Goal: Information Seeking & Learning: Find contact information

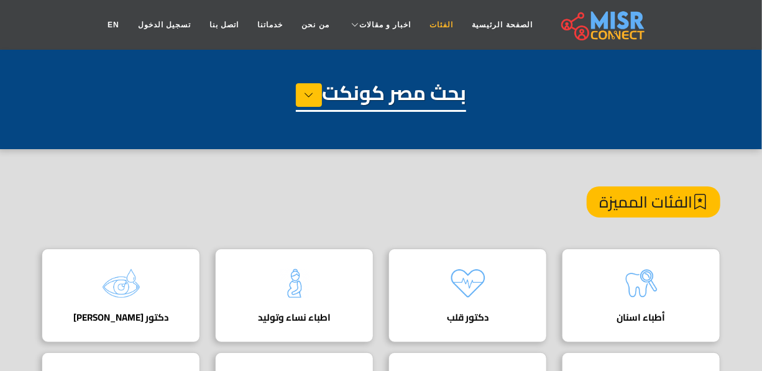
click at [433, 23] on link "الفئات" at bounding box center [441, 25] width 42 height 24
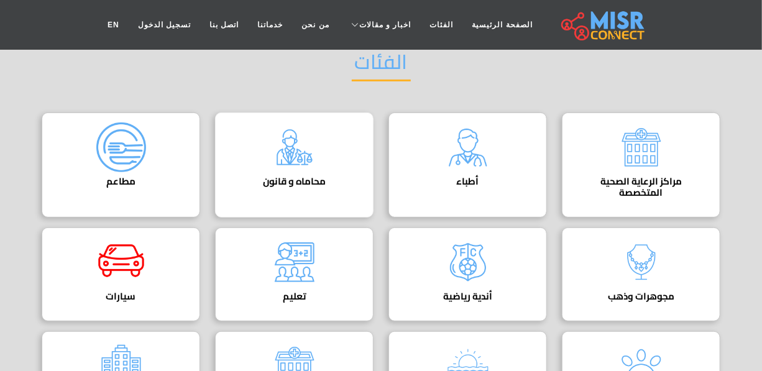
scroll to position [113, 0]
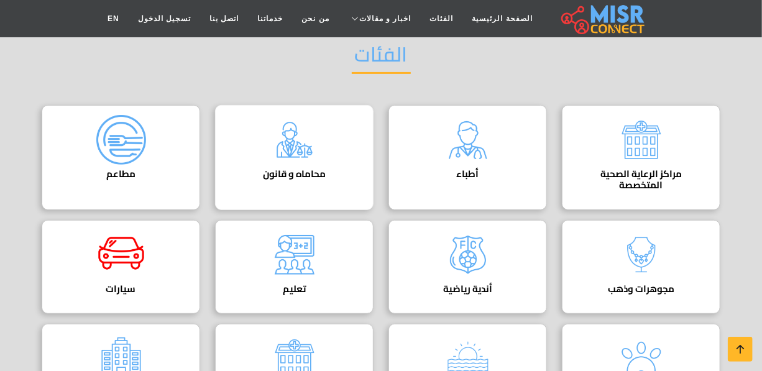
click at [268, 169] on h4 "محاماه و قانون" at bounding box center [294, 174] width 120 height 11
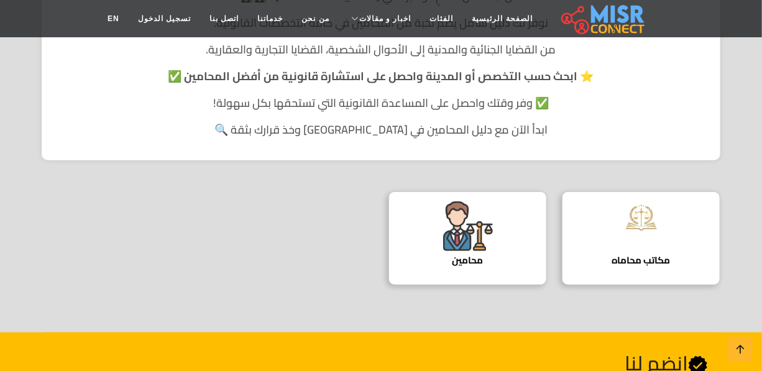
scroll to position [395, 0]
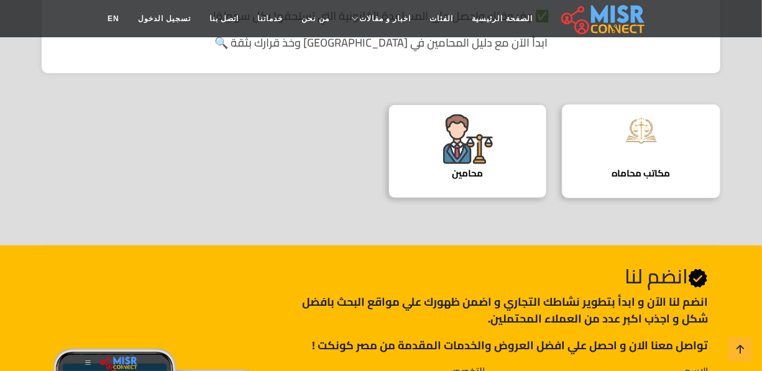
click at [619, 161] on div "مكاتب محاماه دليل مكاتب المحاماة" at bounding box center [641, 151] width 159 height 94
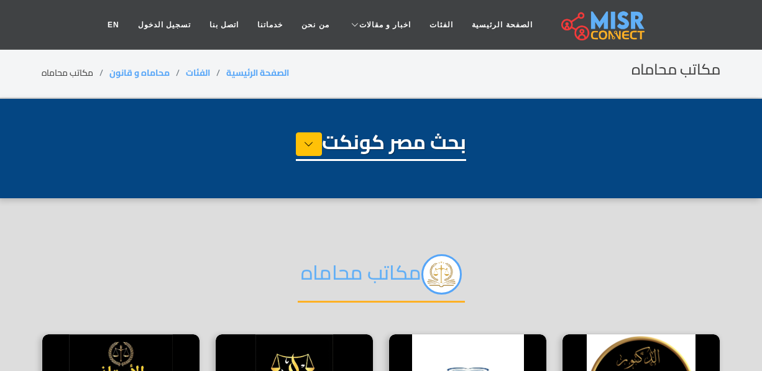
select select "**********"
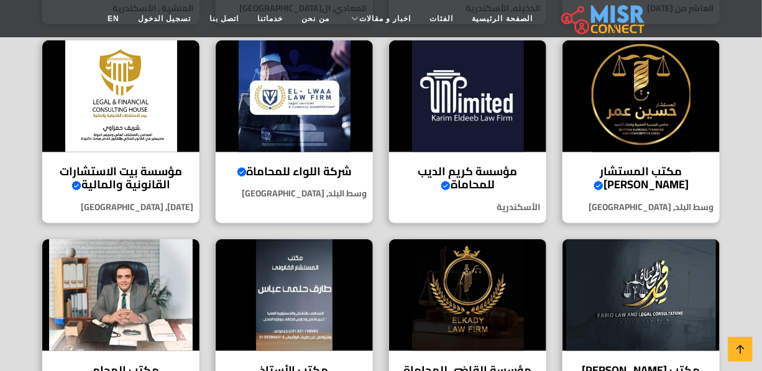
scroll to position [509, 0]
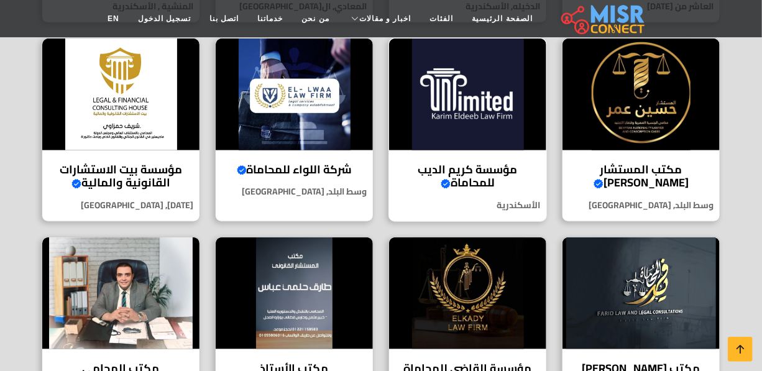
click at [478, 106] on img at bounding box center [467, 95] width 157 height 112
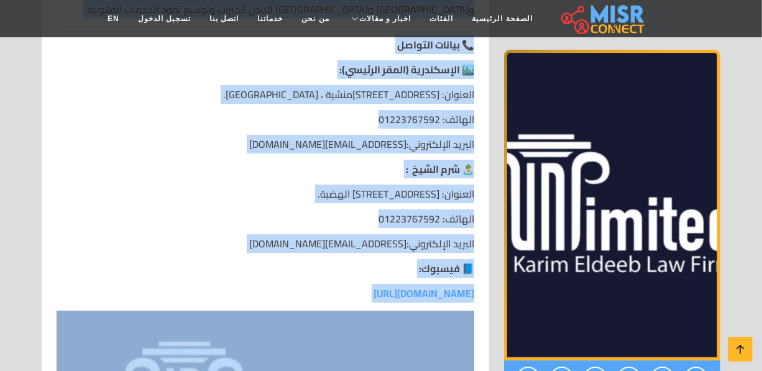
scroll to position [3956, 0]
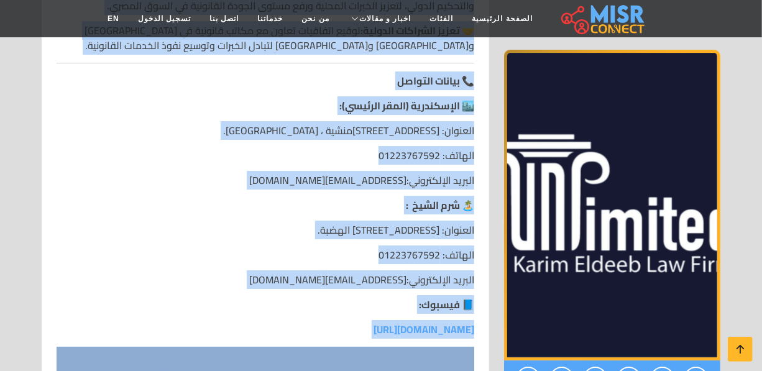
drag, startPoint x: 480, startPoint y: 91, endPoint x: 313, endPoint y: 167, distance: 183.1
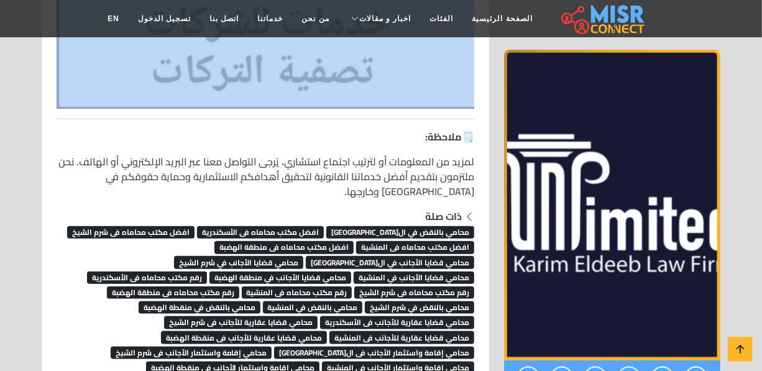
scroll to position [4578, 0]
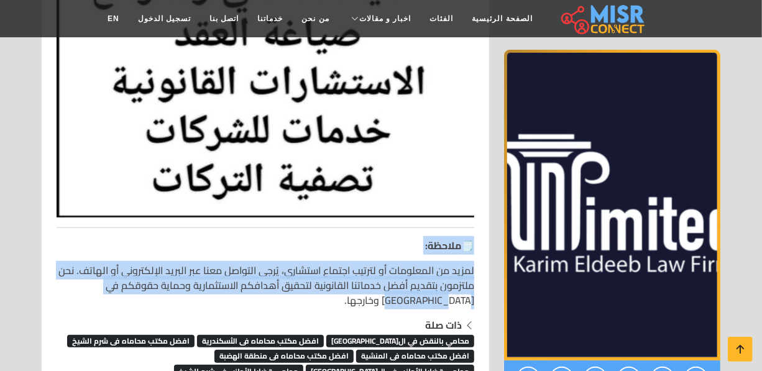
drag, startPoint x: 485, startPoint y: 87, endPoint x: 377, endPoint y: 145, distance: 123.0
copy div "🗒️ ملاحظة: لمزيد من المعلومات أو لترتيب اجتماع استشاري، يُرجى التواصل معنا عبر …"
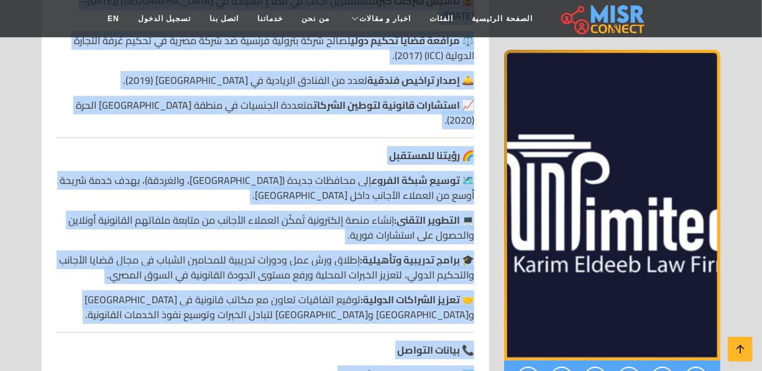
scroll to position [3843, 0]
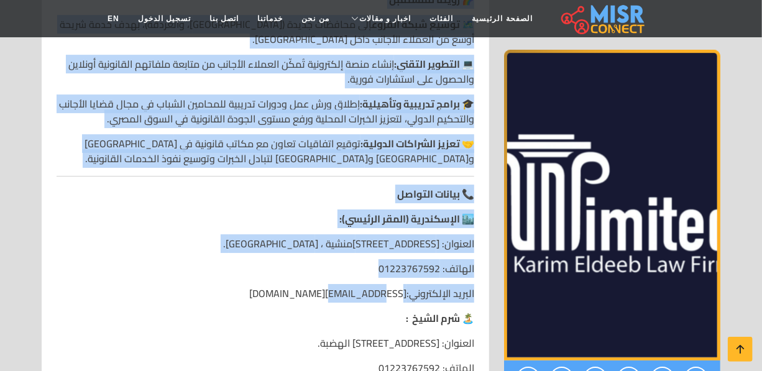
drag, startPoint x: 471, startPoint y: 230, endPoint x: 300, endPoint y: 193, distance: 175.5
copy div "مؤسسة كريم الديب للمحاماة 🌟 نبذة عن المؤسسة تأسَّست مؤسسة كريم الديب للمحاماة ف…"
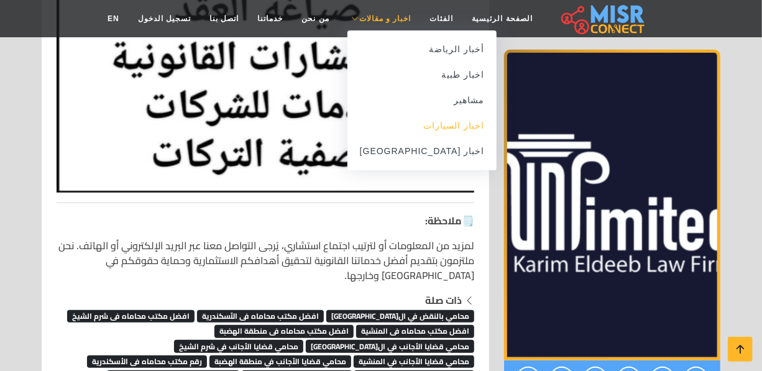
scroll to position [4522, 0]
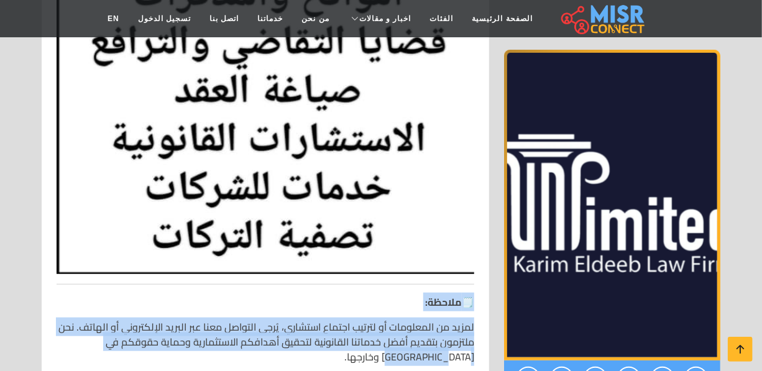
drag, startPoint x: 484, startPoint y: 152, endPoint x: 348, endPoint y: 212, distance: 148.1
copy div "🗒️ ملاحظة: لمزيد من المعلومات أو لترتيب اجتماع استشاري، يُرجى التواصل معنا عبر …"
click at [747, 353] on icon at bounding box center [740, 349] width 17 height 17
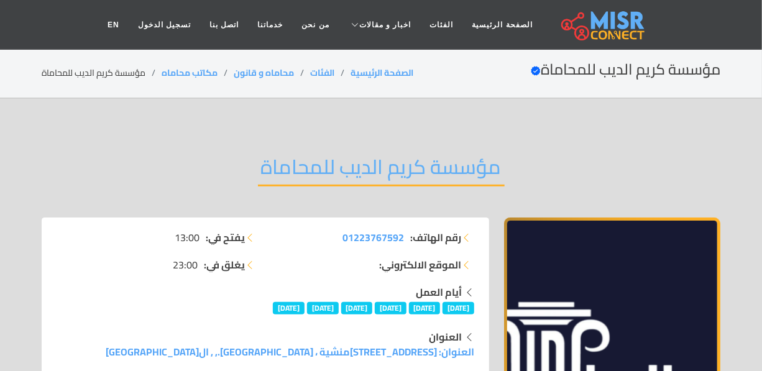
click at [328, 159] on h2 "مؤسسة كريم الديب للمحاماة" at bounding box center [381, 171] width 247 height 32
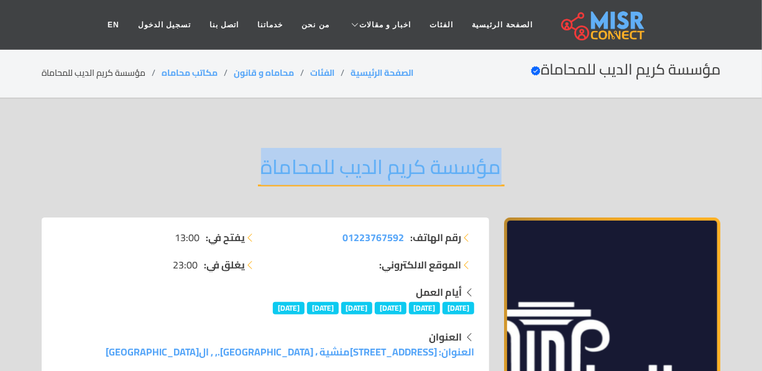
click at [328, 159] on h2 "مؤسسة كريم الديب للمحاماة" at bounding box center [381, 171] width 247 height 32
copy div "مؤسسة كريم الديب للمحاماة"
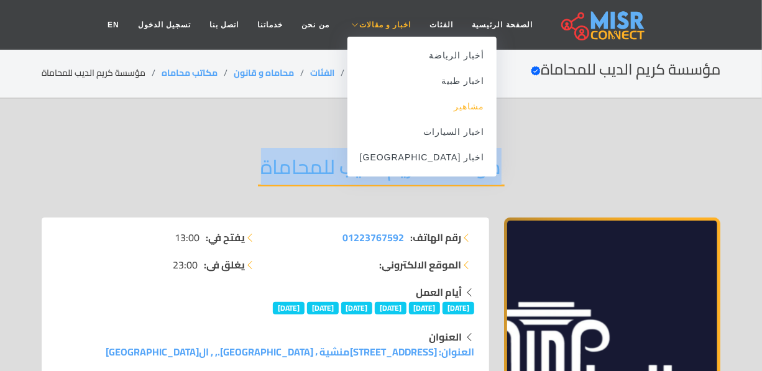
click at [423, 106] on link "مشاهير" at bounding box center [423, 106] width 150 height 25
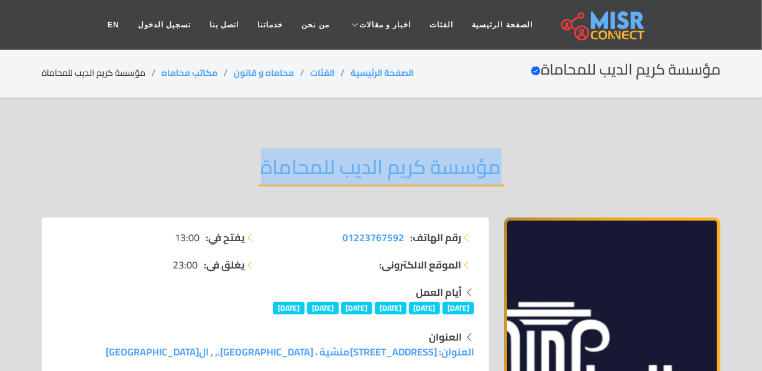
copy div "مؤسسة كريم الديب للمحاماة"
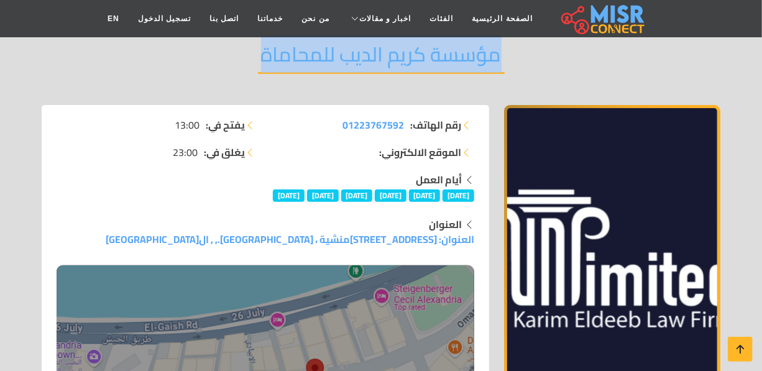
scroll to position [169, 0]
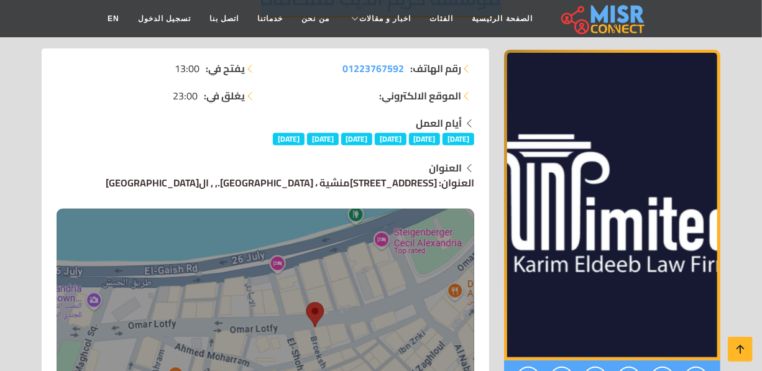
drag, startPoint x: 189, startPoint y: 180, endPoint x: 253, endPoint y: 180, distance: 64.0
click at [253, 180] on div "العنوان العنوان: 14 شارع الشهداء، المنشية ، الأسكندرية., , الأسكندرية" at bounding box center [266, 293] width 418 height 266
copy link "الأسكندرية"
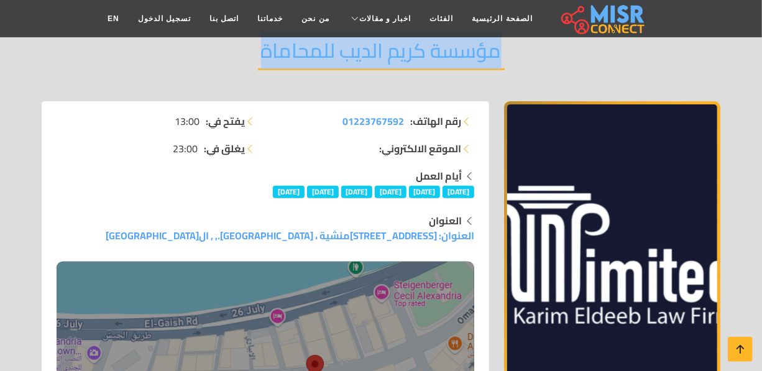
scroll to position [0, 0]
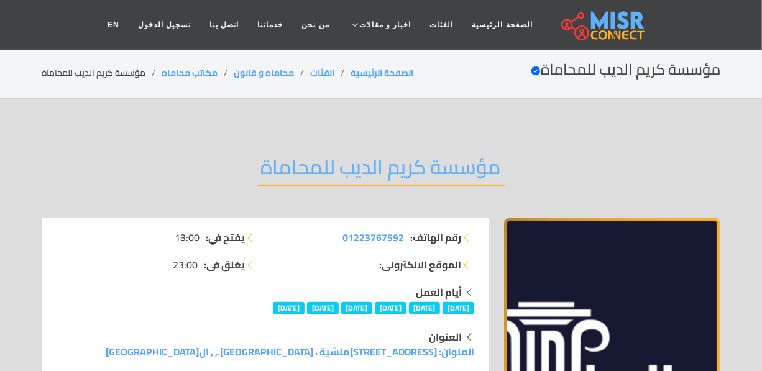
click at [342, 162] on h2 "مؤسسة كريم الديب للمحاماة" at bounding box center [381, 171] width 247 height 32
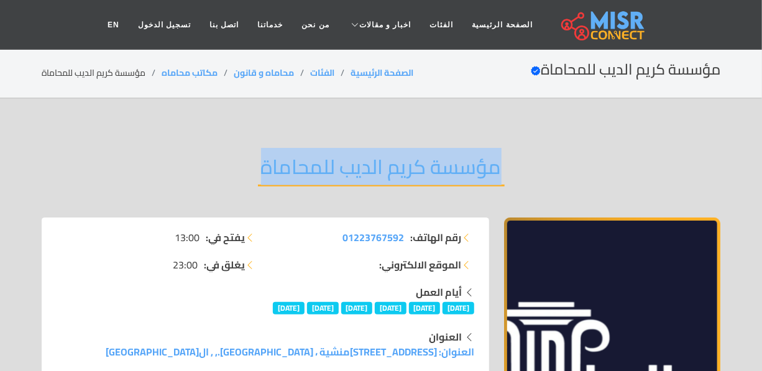
click at [342, 162] on h2 "مؤسسة كريم الديب للمحاماة" at bounding box center [381, 171] width 247 height 32
copy div "مؤسسة كريم الديب للمحاماة"
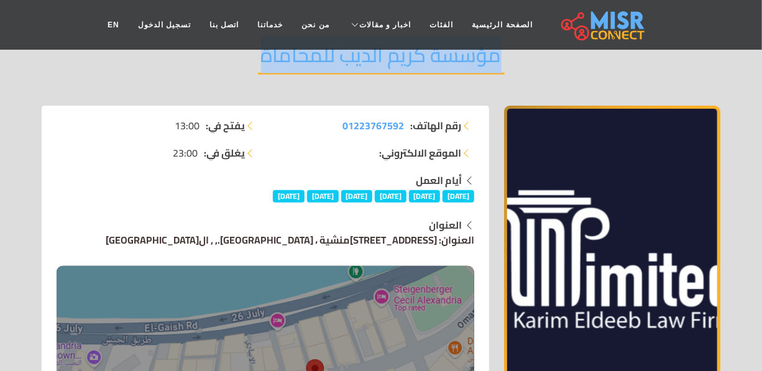
scroll to position [113, 0]
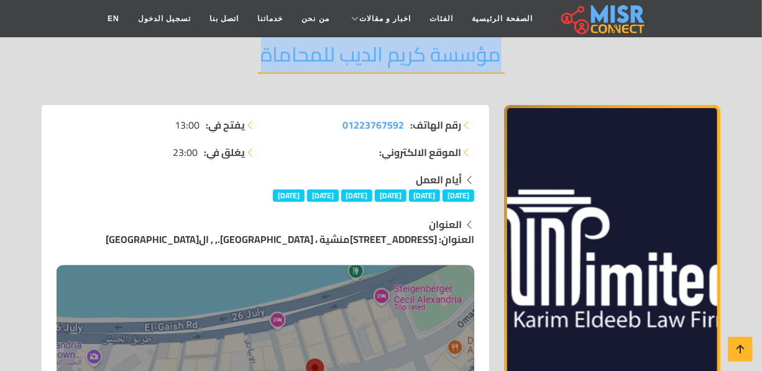
drag, startPoint x: 189, startPoint y: 234, endPoint x: 254, endPoint y: 233, distance: 65.3
click at [254, 233] on div "العنوان العنوان: 14 شارع الشهداء، المنشية ، الأسكندرية., , الأسكندرية" at bounding box center [266, 350] width 418 height 266
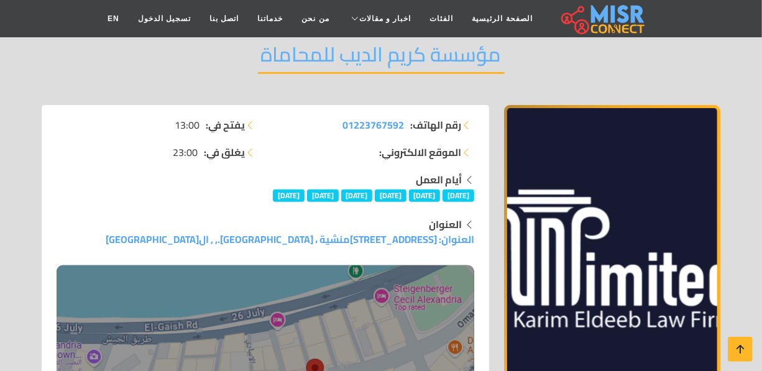
click at [339, 62] on h2 "مؤسسة كريم الديب للمحاماة" at bounding box center [381, 58] width 247 height 32
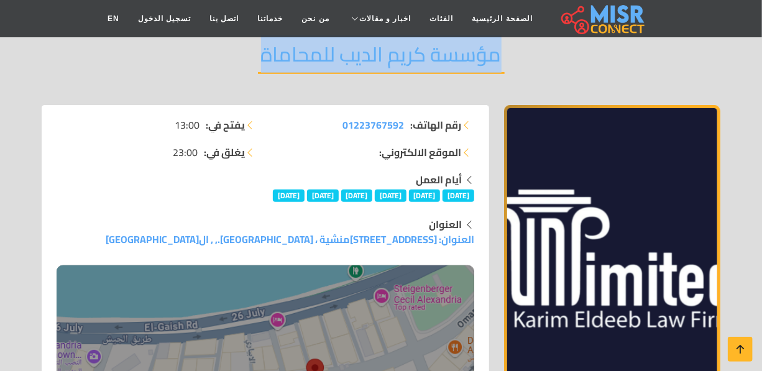
click at [339, 62] on h2 "مؤسسة كريم الديب للمحاماة" at bounding box center [381, 58] width 247 height 32
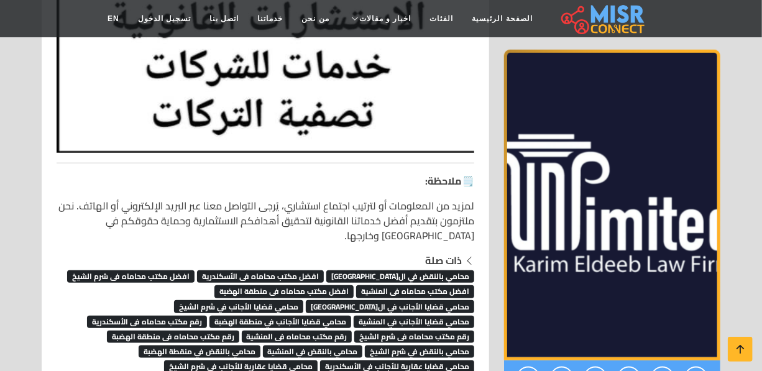
scroll to position [4670, 0]
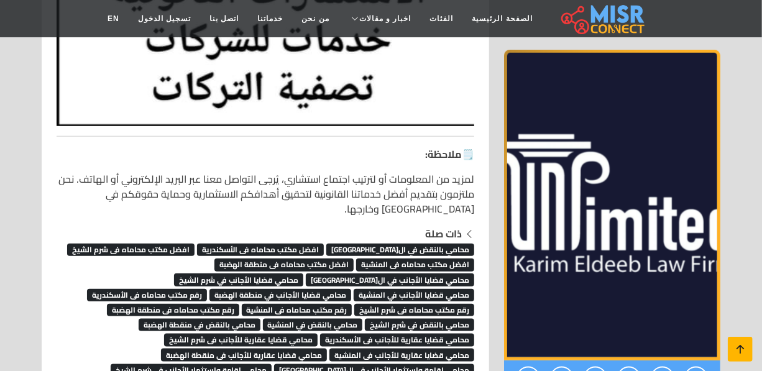
click at [741, 348] on icon at bounding box center [740, 349] width 17 height 17
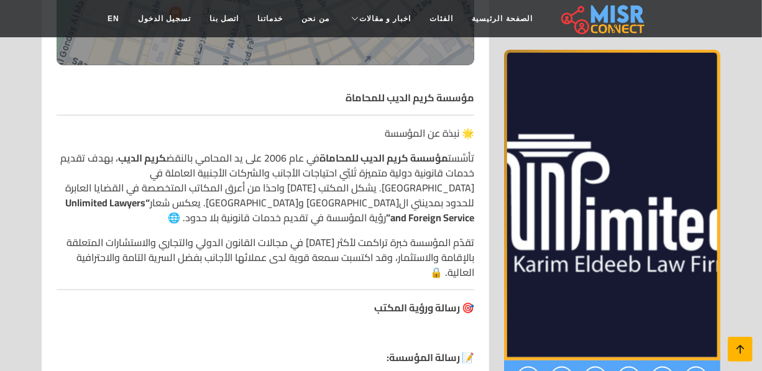
scroll to position [0, 0]
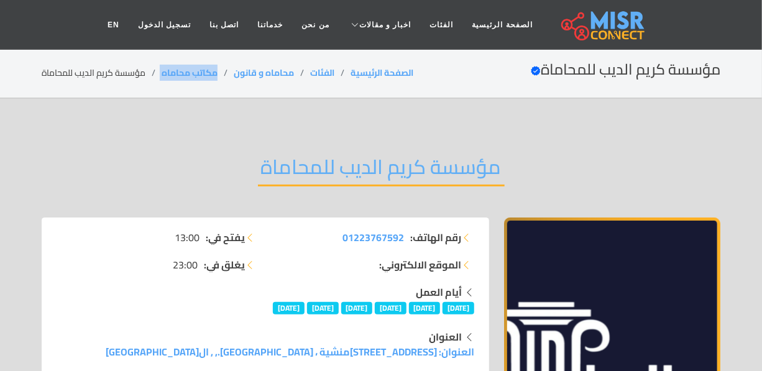
drag, startPoint x: 221, startPoint y: 72, endPoint x: 156, endPoint y: 72, distance: 64.7
click at [156, 72] on ol "الصفحة الرئيسية الفئات محاماه و قانون مكاتب محاماه مؤسسة كريم الديب للمحاماة" at bounding box center [228, 73] width 372 height 13
click at [320, 172] on h2 "مؤسسة كريم الديب للمحاماة" at bounding box center [381, 171] width 247 height 32
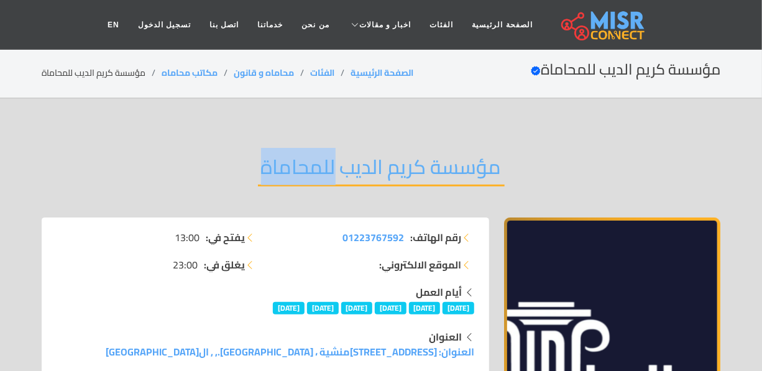
click at [320, 172] on h2 "مؤسسة كريم الديب للمحاماة" at bounding box center [381, 171] width 247 height 32
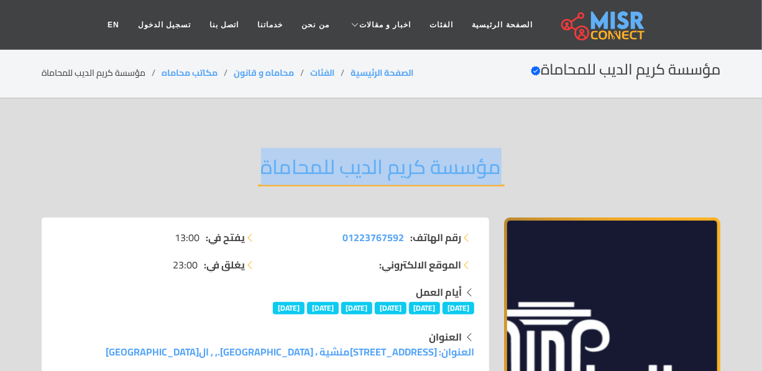
click at [320, 172] on h2 "مؤسسة كريم الديب للمحاماة" at bounding box center [381, 171] width 247 height 32
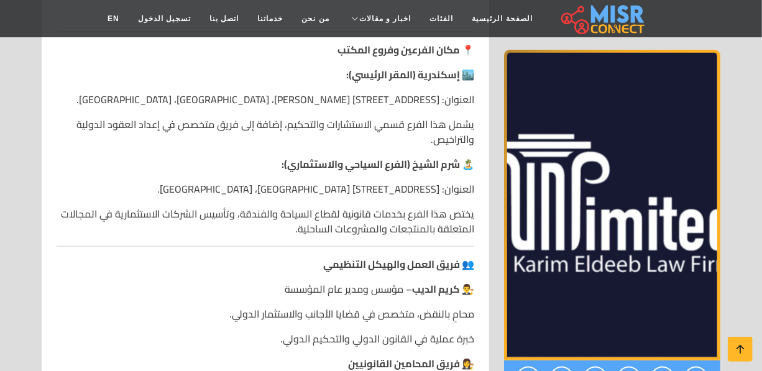
scroll to position [2543, 0]
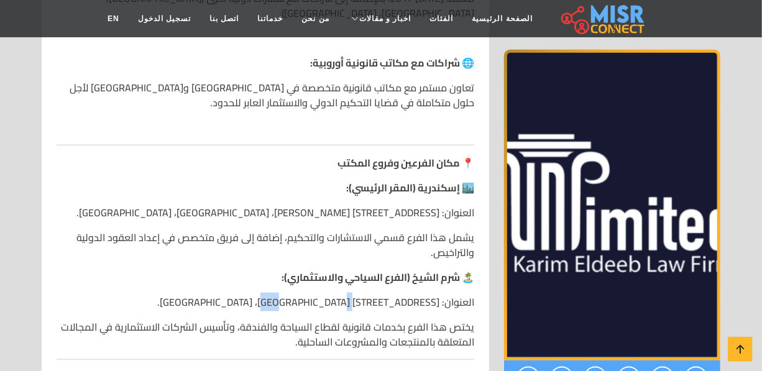
drag, startPoint x: 377, startPoint y: 224, endPoint x: 348, endPoint y: 224, distance: 28.6
click at [348, 295] on p "العنوان: [STREET_ADDRESS] [GEOGRAPHIC_DATA]، [GEOGRAPHIC_DATA]." at bounding box center [266, 302] width 418 height 15
click at [745, 350] on icon at bounding box center [740, 349] width 17 height 17
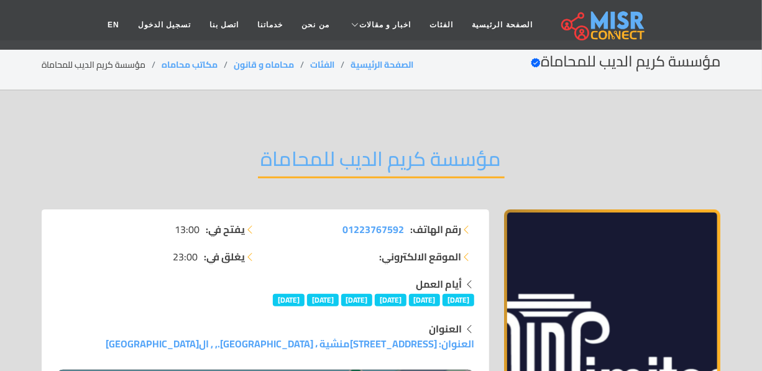
scroll to position [0, 0]
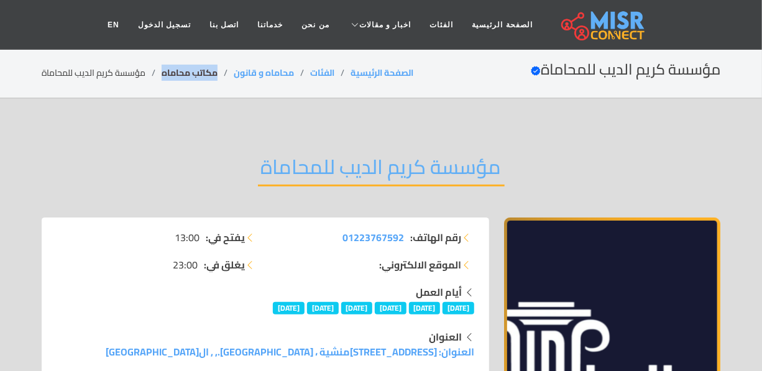
drag, startPoint x: 221, startPoint y: 69, endPoint x: 164, endPoint y: 74, distance: 56.8
click at [164, 74] on li "مكاتب محاماه" at bounding box center [198, 73] width 72 height 13
click at [424, 162] on h2 "مؤسسة كريم الديب للمحاماة" at bounding box center [381, 171] width 247 height 32
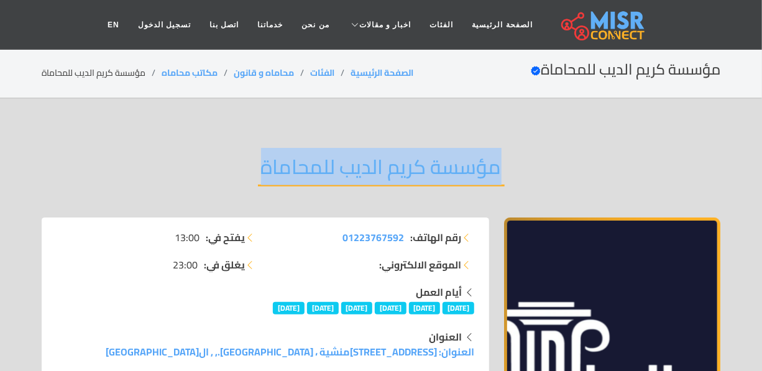
click at [424, 162] on h2 "مؤسسة كريم الديب للمحاماة" at bounding box center [381, 171] width 247 height 32
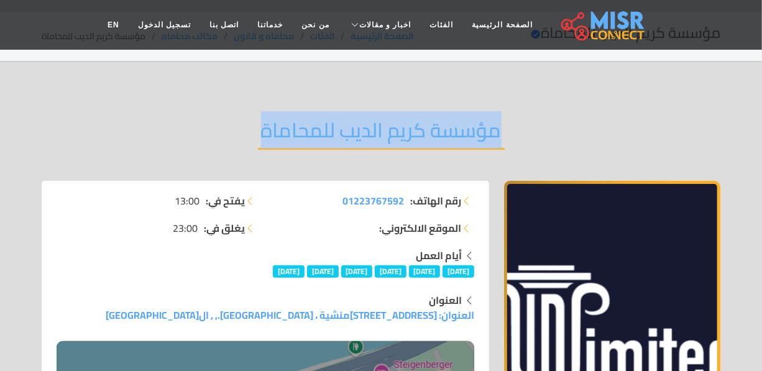
scroll to position [56, 0]
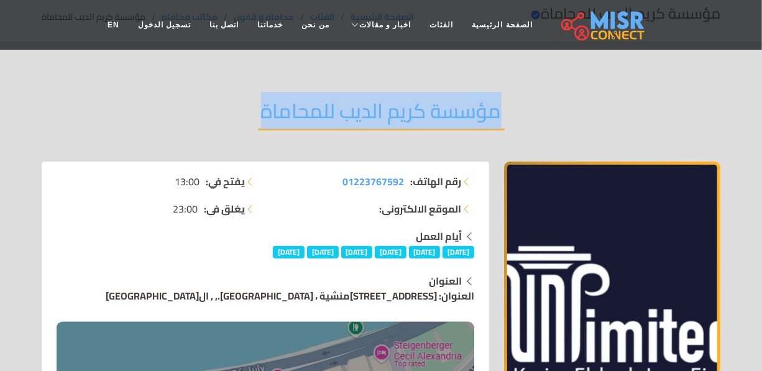
drag, startPoint x: 190, startPoint y: 295, endPoint x: 252, endPoint y: 294, distance: 62.8
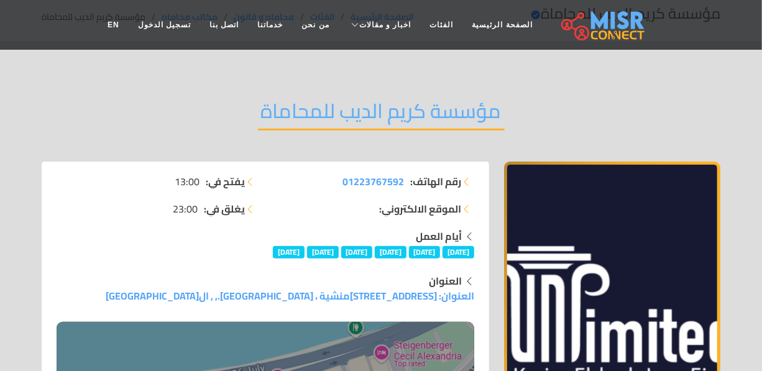
click at [310, 111] on h2 "مؤسسة كريم الديب للمحاماة" at bounding box center [381, 115] width 247 height 32
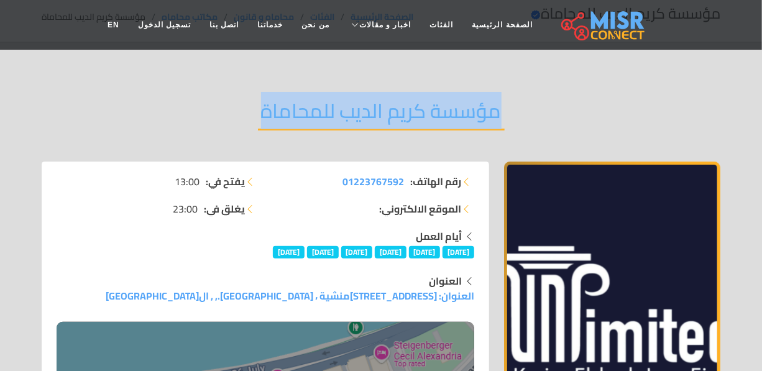
click at [310, 111] on h2 "مؤسسة كريم الديب للمحاماة" at bounding box center [381, 115] width 247 height 32
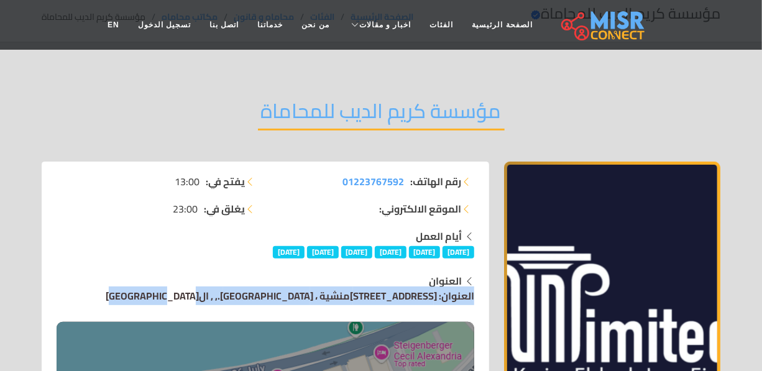
drag, startPoint x: 195, startPoint y: 285, endPoint x: 233, endPoint y: 292, distance: 37.9
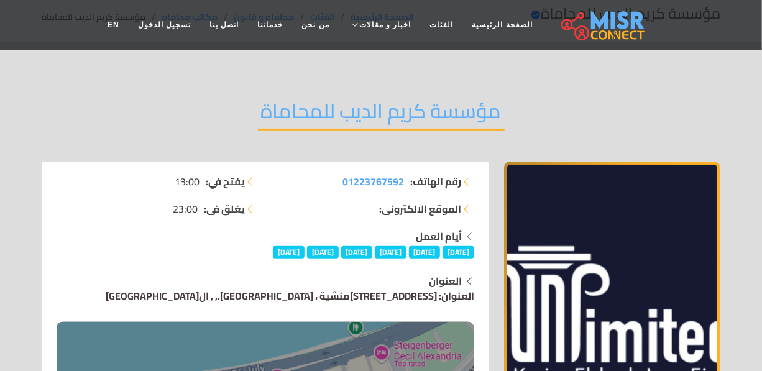
drag, startPoint x: 192, startPoint y: 291, endPoint x: 255, endPoint y: 291, distance: 62.8
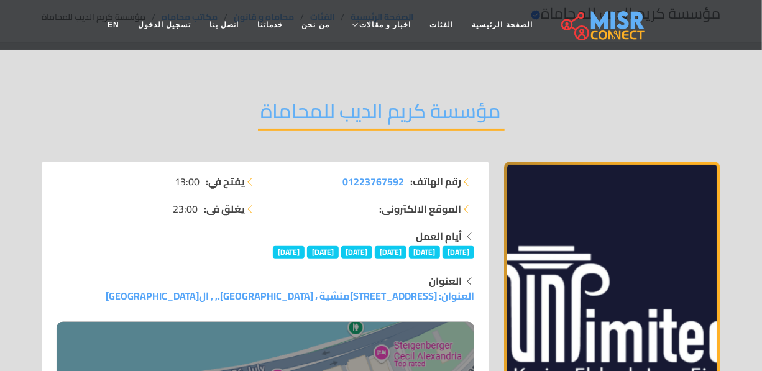
click at [302, 100] on h2 "مؤسسة كريم الديب للمحاماة" at bounding box center [381, 115] width 247 height 32
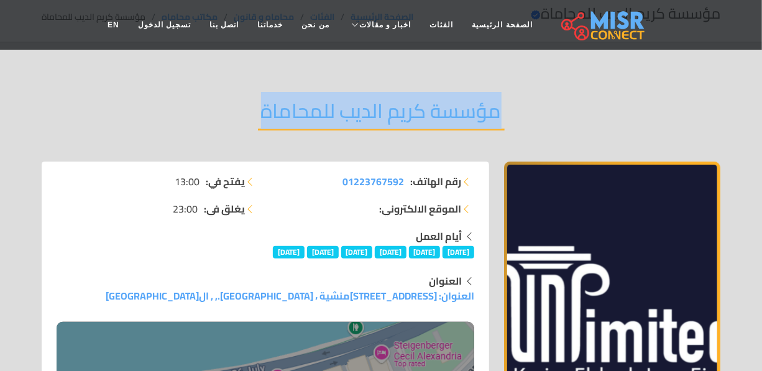
click at [302, 100] on h2 "مؤسسة كريم الديب للمحاماة" at bounding box center [381, 115] width 247 height 32
click at [348, 107] on h2 "مؤسسة كريم الديب للمحاماة" at bounding box center [381, 115] width 247 height 32
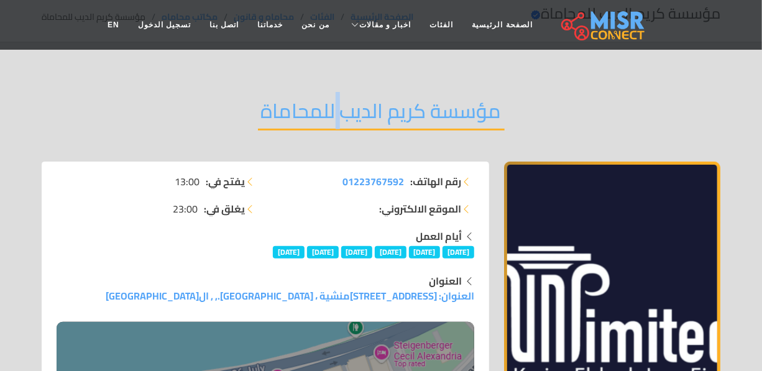
click at [348, 107] on h2 "مؤسسة كريم الديب للمحاماة" at bounding box center [381, 115] width 247 height 32
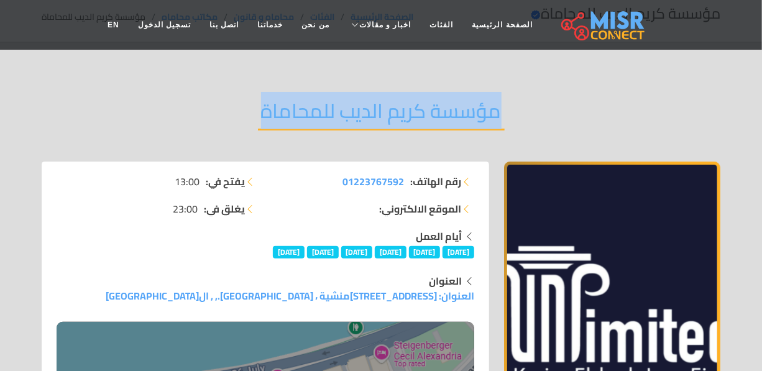
click at [348, 107] on h2 "مؤسسة كريم الديب للمحاماة" at bounding box center [381, 115] width 247 height 32
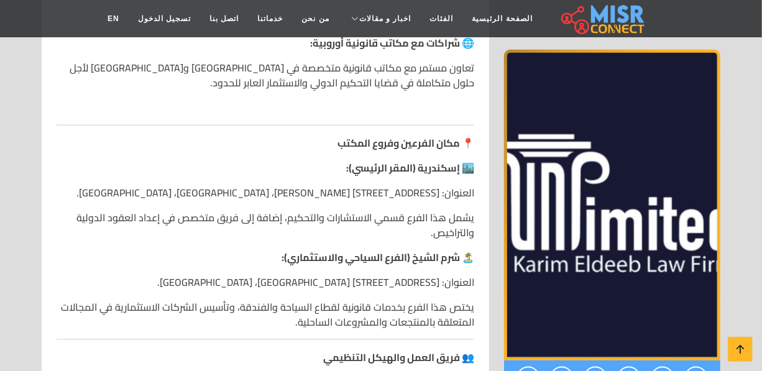
scroll to position [2543, 0]
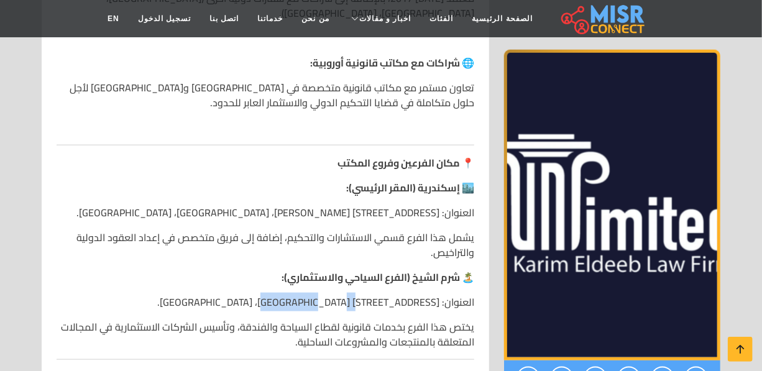
drag, startPoint x: 378, startPoint y: 223, endPoint x: 319, endPoint y: 223, distance: 59.1
click at [319, 295] on p "العنوان: 123 شارع البحر، منطقة الهضبة، شرم الشيخ." at bounding box center [266, 302] width 418 height 15
click at [739, 354] on icon at bounding box center [740, 349] width 17 height 17
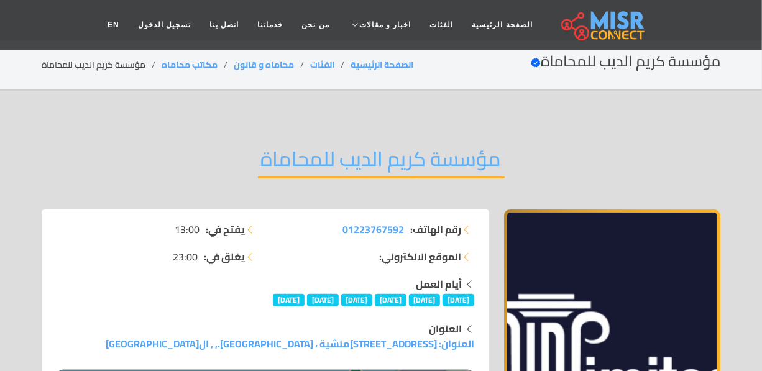
scroll to position [0, 0]
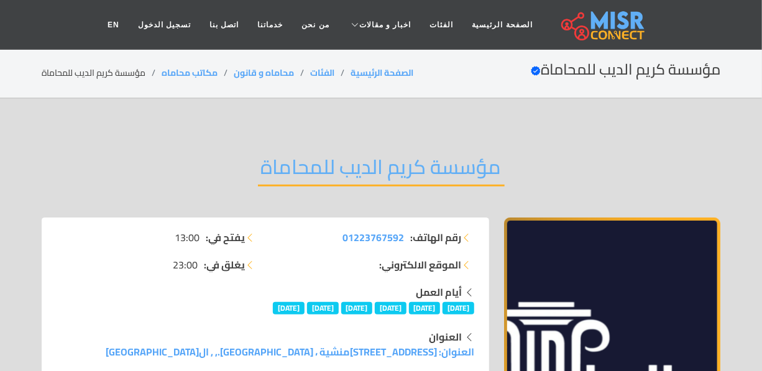
click at [340, 166] on h2 "مؤسسة كريم الديب للمحاماة" at bounding box center [381, 171] width 247 height 32
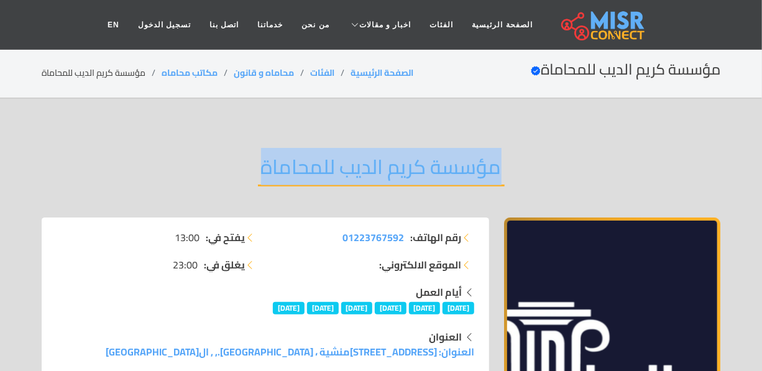
click at [340, 166] on h2 "مؤسسة كريم الديب للمحاماة" at bounding box center [381, 171] width 247 height 32
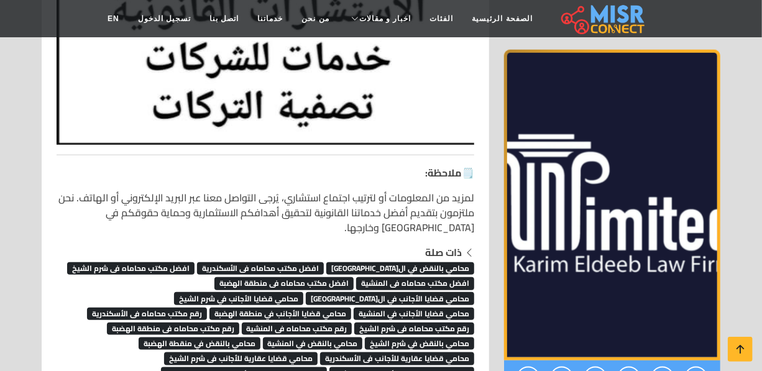
scroll to position [4669, 0]
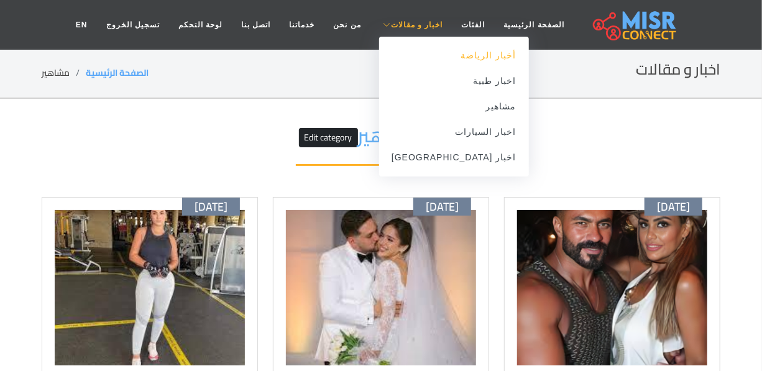
click at [454, 56] on link "أخبار الرياضة" at bounding box center [454, 55] width 150 height 25
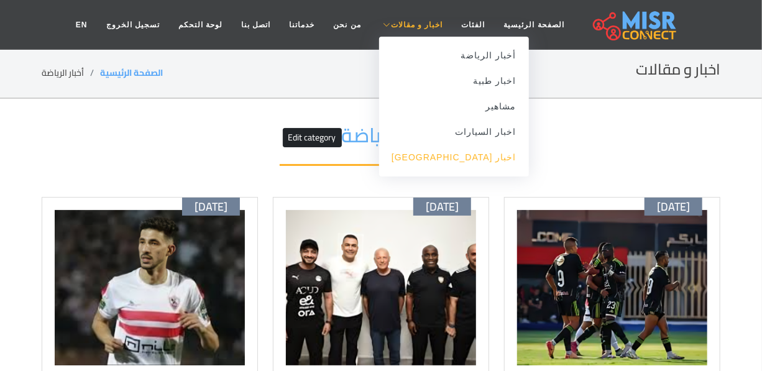
click at [448, 154] on link "اخبار [GEOGRAPHIC_DATA]" at bounding box center [454, 157] width 150 height 25
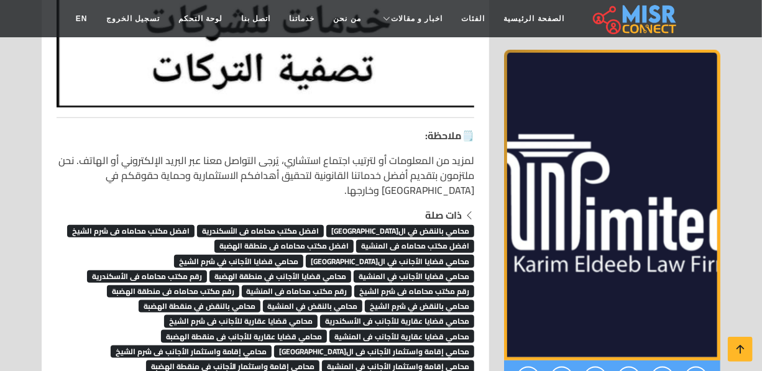
scroll to position [4669, 0]
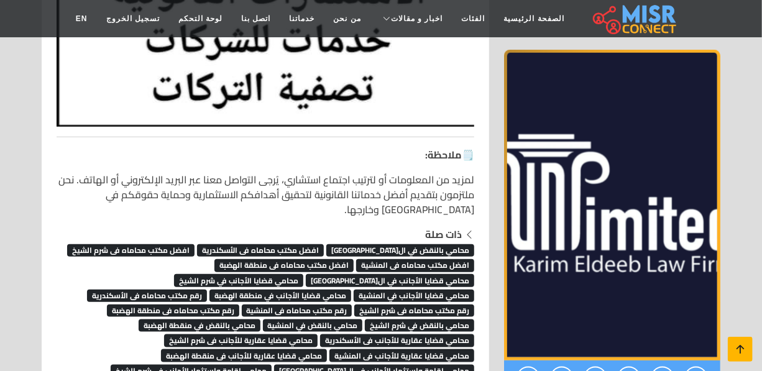
click at [752, 354] on link at bounding box center [740, 349] width 25 height 25
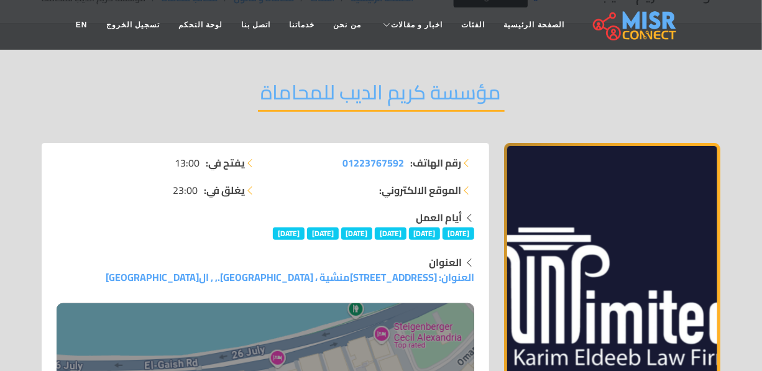
scroll to position [0, 0]
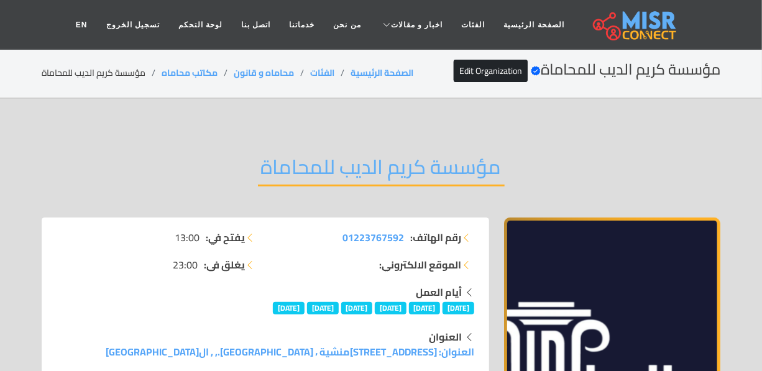
click at [453, 162] on h2 "مؤسسة كريم الديب للمحاماة" at bounding box center [381, 171] width 247 height 32
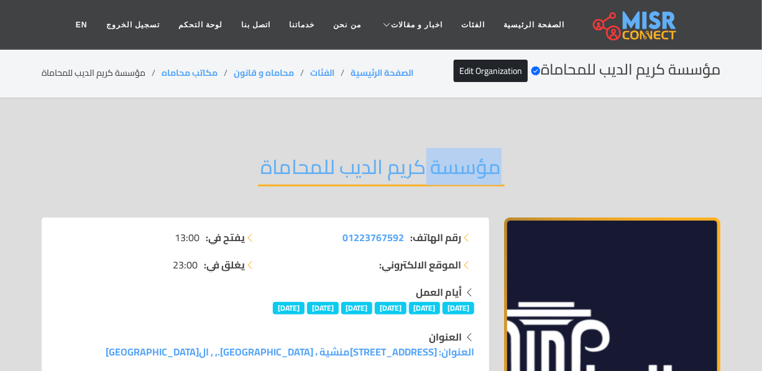
click at [453, 162] on h2 "مؤسسة كريم الديب للمحاماة" at bounding box center [381, 171] width 247 height 32
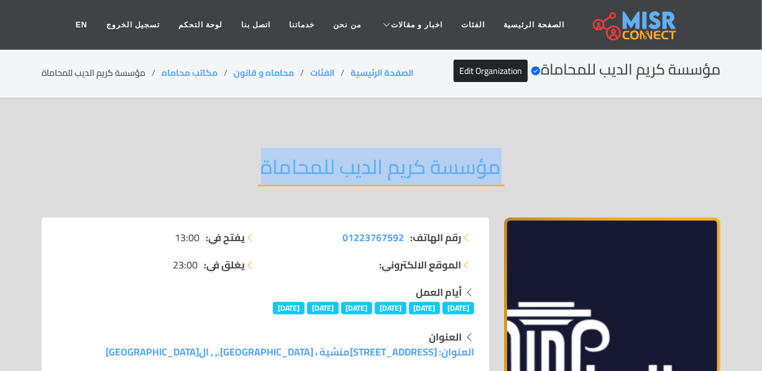
click at [453, 162] on h2 "مؤسسة كريم الديب للمحاماة" at bounding box center [381, 171] width 247 height 32
copy div "مؤسسة كريم الديب للمحاماة"
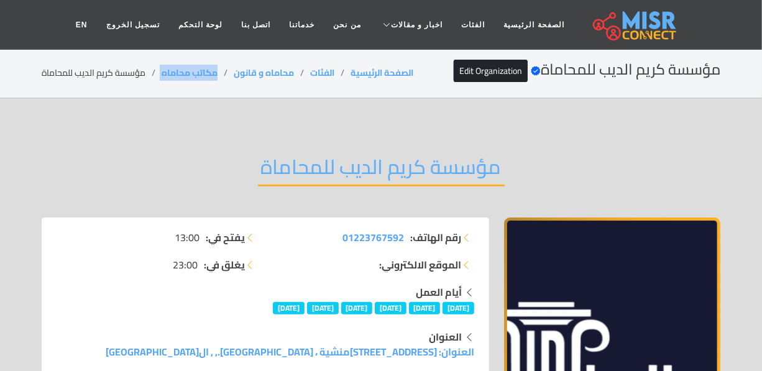
drag, startPoint x: 226, startPoint y: 78, endPoint x: 161, endPoint y: 79, distance: 65.3
click at [161, 79] on ol "الصفحة الرئيسية الفئات محاماه و قانون مكاتب محاماه مؤسسة كريم الديب للمحاماة" at bounding box center [228, 73] width 372 height 13
copy ol "مكاتب محاماه"
click at [410, 155] on h2 "مؤسسة كريم الديب للمحاماة" at bounding box center [381, 171] width 247 height 32
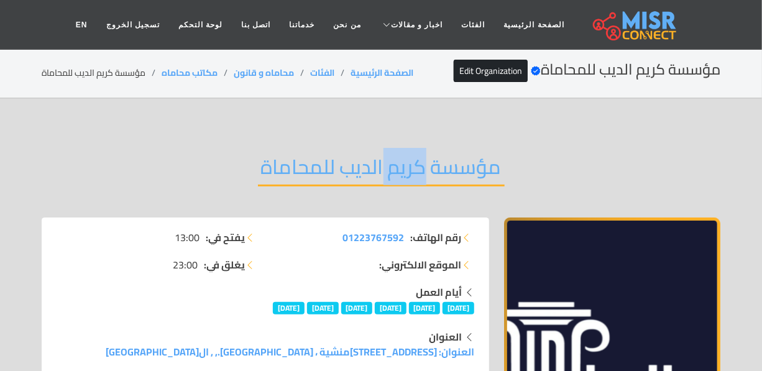
click at [413, 169] on h2 "مؤسسة كريم الديب للمحاماة" at bounding box center [381, 171] width 247 height 32
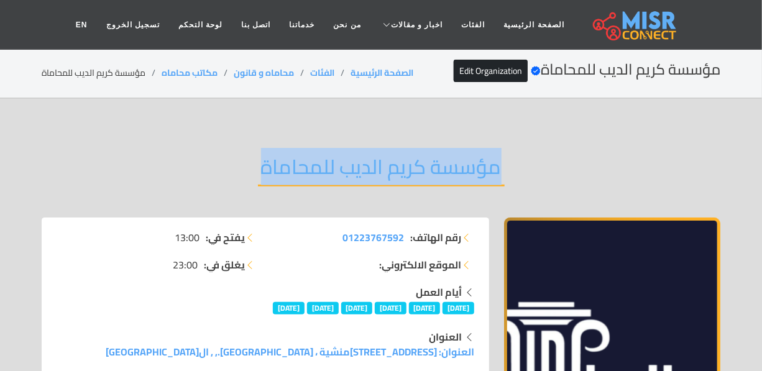
click at [413, 169] on h2 "مؤسسة كريم الديب للمحاماة" at bounding box center [381, 171] width 247 height 32
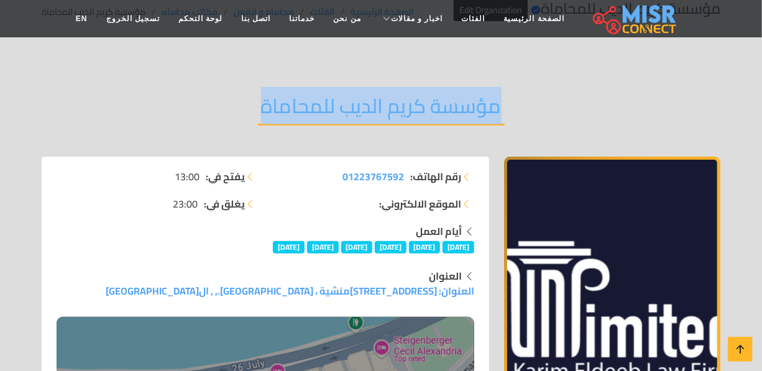
scroll to position [169, 0]
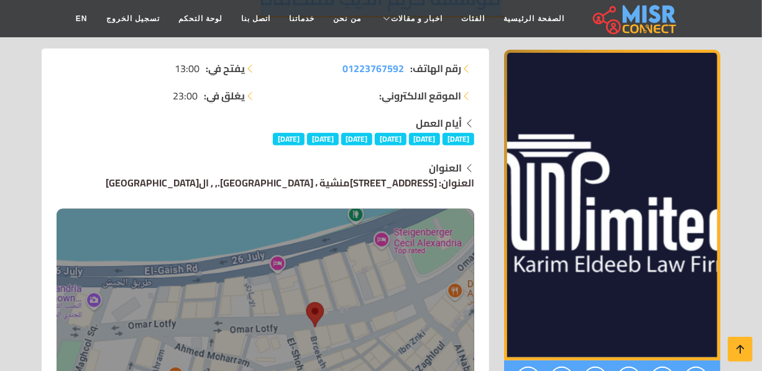
drag, startPoint x: 206, startPoint y: 179, endPoint x: 253, endPoint y: 180, distance: 47.3
click at [253, 180] on div "العنوان العنوان: 14 شارع الشهداء، المنشية ، الأسكندرية., , الأسكندرية" at bounding box center [266, 293] width 418 height 266
copy link "الأسكندرية"
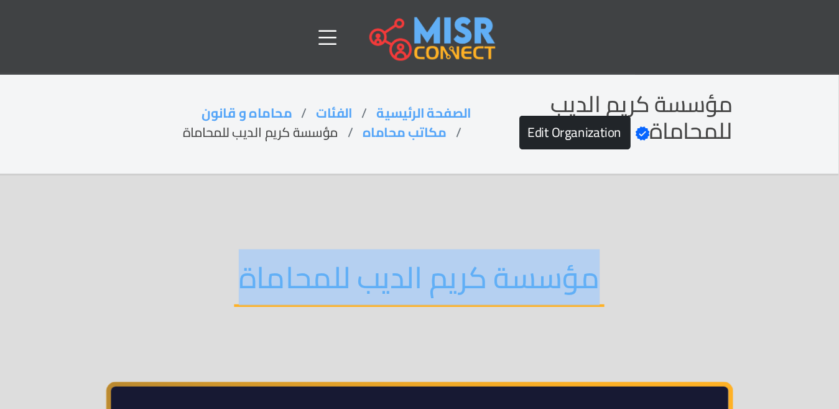
scroll to position [0, 0]
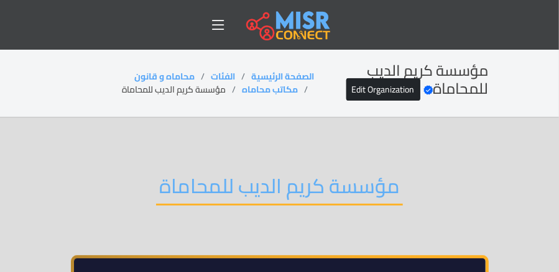
click at [250, 187] on h2 "مؤسسة كريم الديب للمحاماة" at bounding box center [279, 190] width 247 height 32
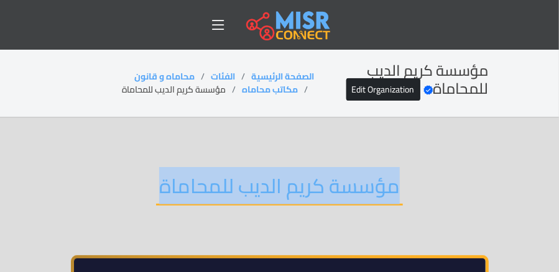
click at [250, 187] on h2 "مؤسسة كريم الديب للمحاماة" at bounding box center [279, 190] width 247 height 32
copy div "مؤسسة كريم الديب للمحاماة"
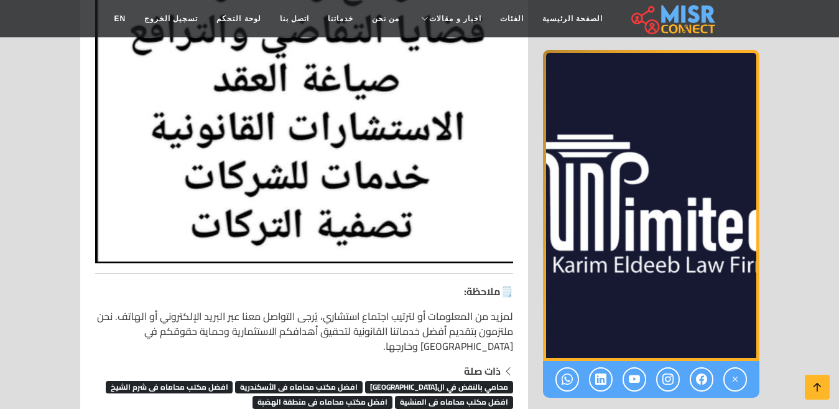
scroll to position [4616, 0]
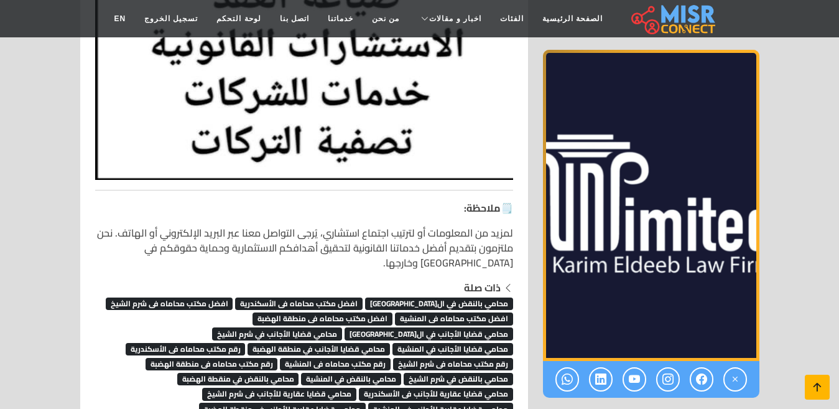
click at [762, 371] on icon at bounding box center [816, 386] width 17 height 17
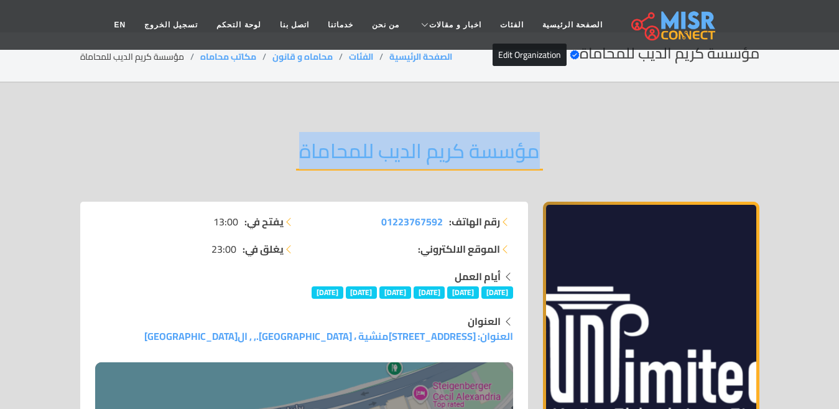
scroll to position [0, 0]
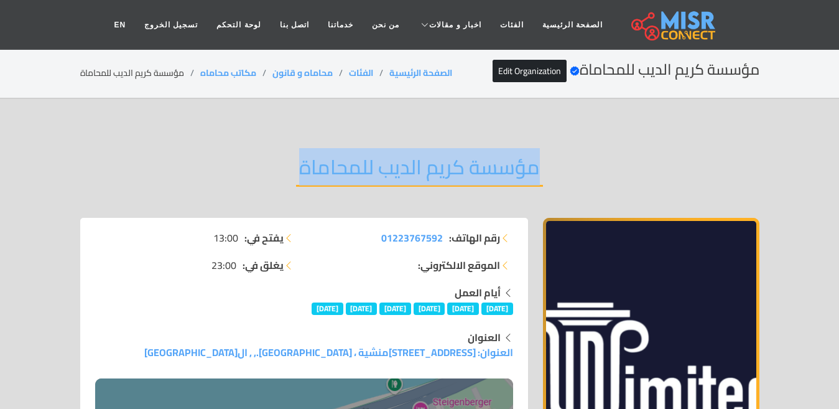
copy div "مؤسسة كريم الديب للمحاماة"
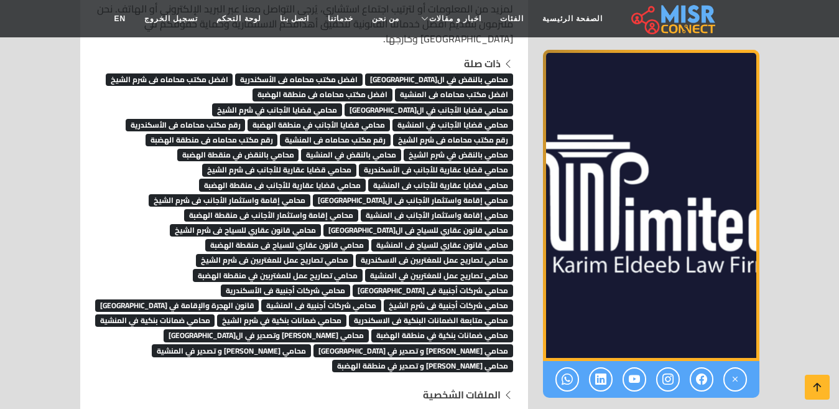
scroll to position [4710, 0]
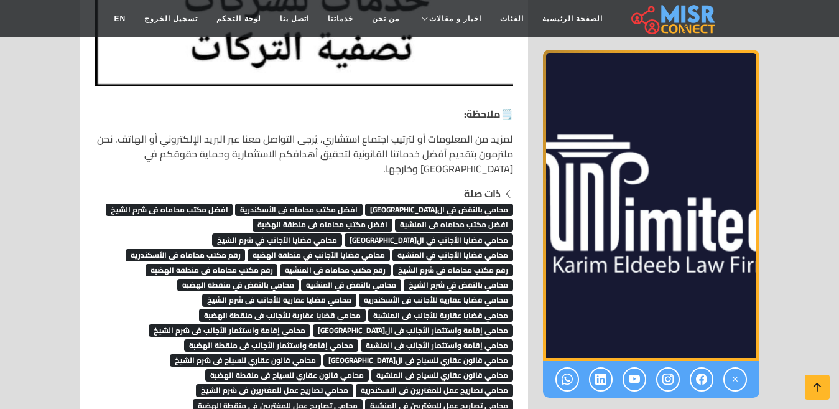
scroll to position [4710, 0]
click at [816, 389] on icon at bounding box center [816, 386] width 17 height 17
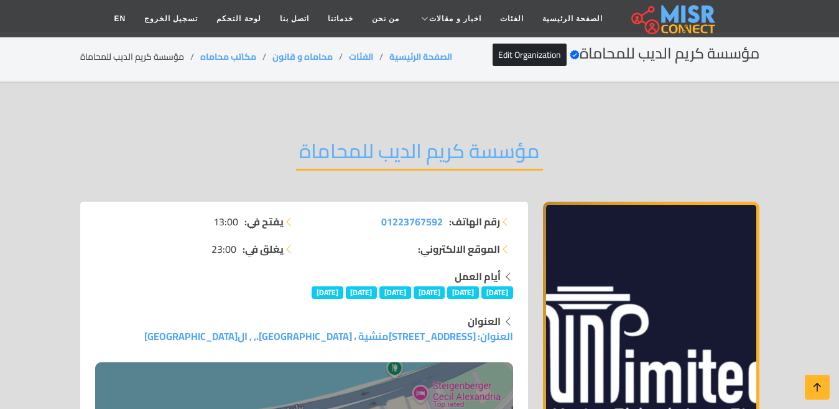
scroll to position [0, 0]
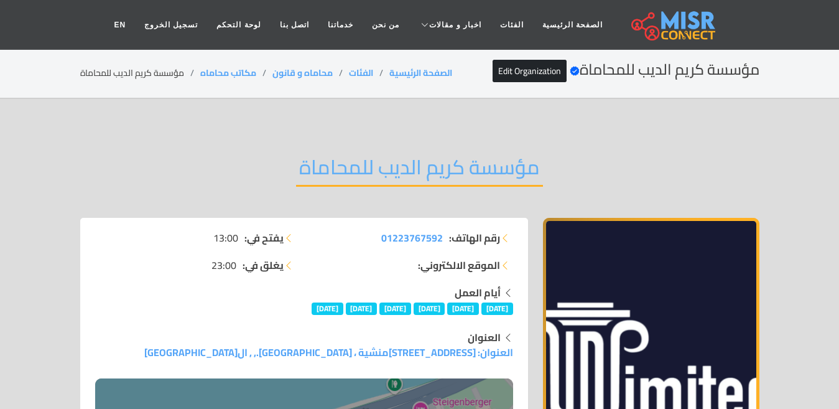
click at [472, 173] on h2 "مؤسسة كريم الديب للمحاماة" at bounding box center [419, 171] width 247 height 32
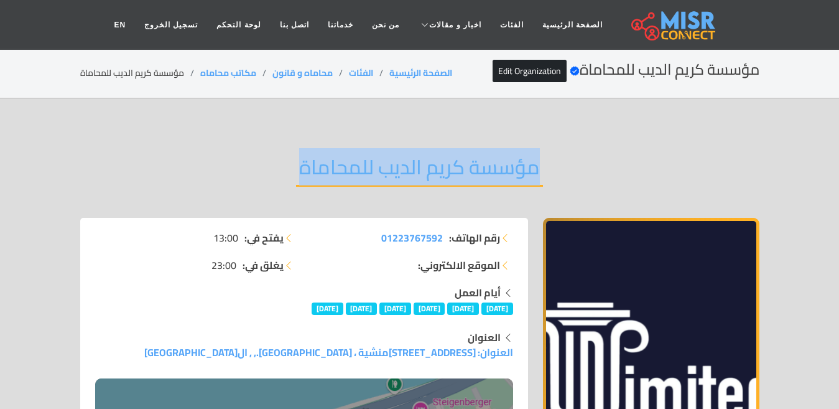
click at [472, 173] on h2 "مؤسسة كريم الديب للمحاماة" at bounding box center [419, 171] width 247 height 32
copy div "مؤسسة كريم الديب للمحاماة"
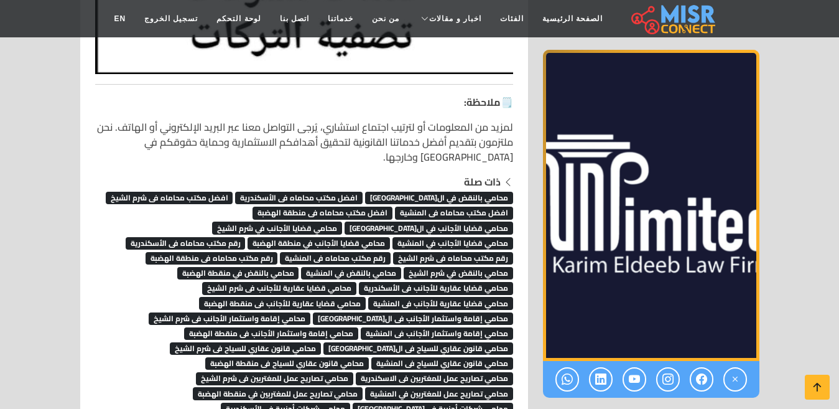
scroll to position [4684, 0]
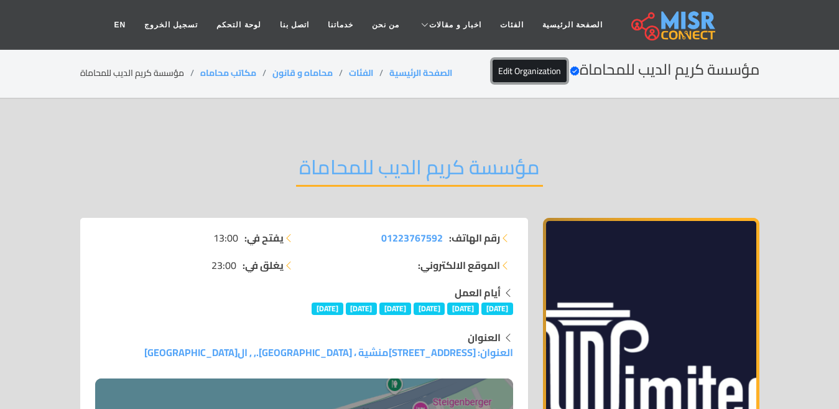
click at [496, 63] on link "Edit Organization" at bounding box center [529, 71] width 74 height 22
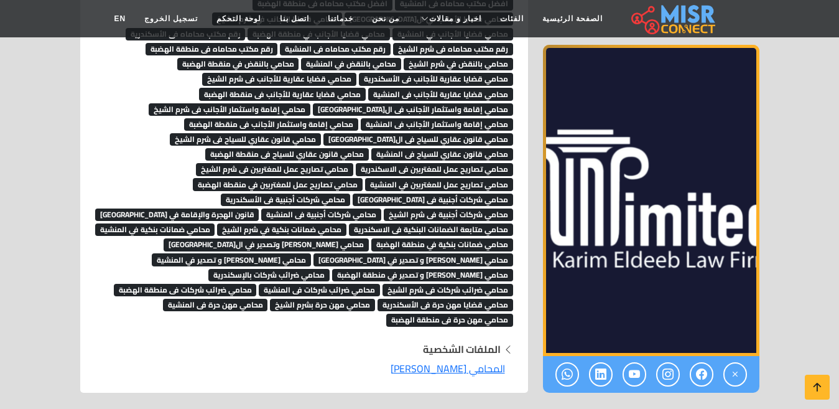
scroll to position [4974, 0]
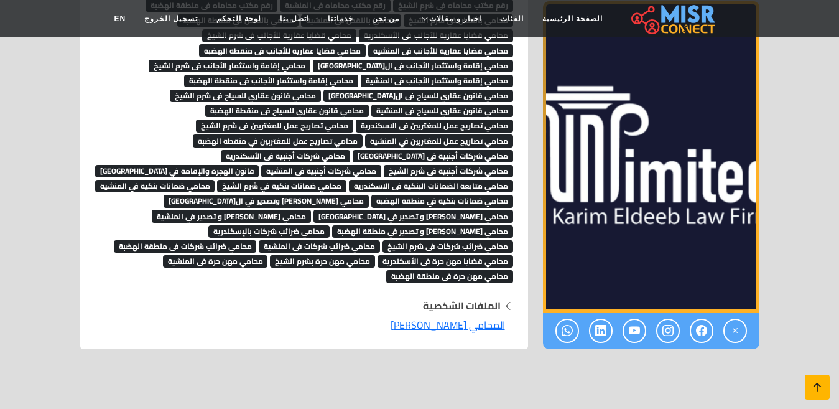
click at [811, 387] on icon at bounding box center [816, 386] width 17 height 17
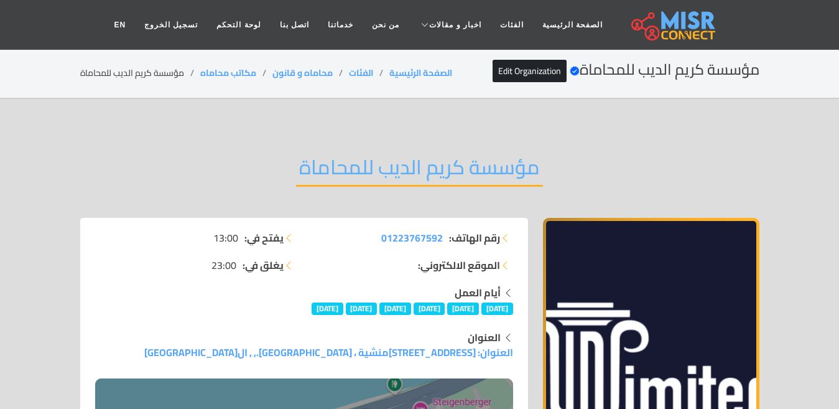
click at [327, 159] on h2 "مؤسسة كريم الديب للمحاماة" at bounding box center [419, 171] width 247 height 32
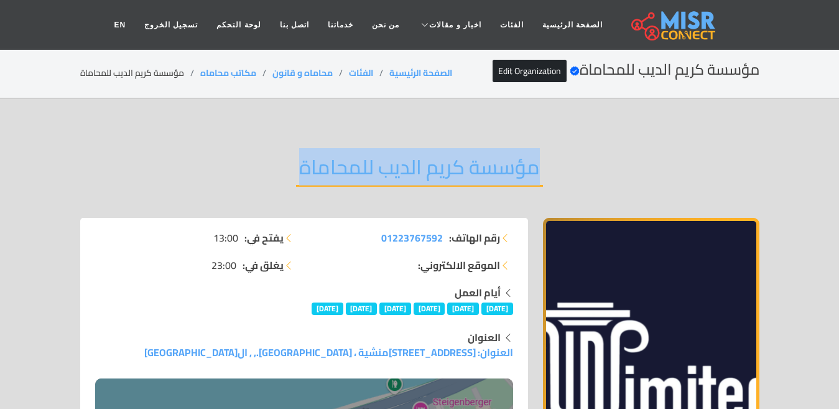
click at [327, 159] on h2 "مؤسسة كريم الديب للمحاماة" at bounding box center [419, 171] width 247 height 32
copy div "مؤسسة كريم الديب للمحاماة"
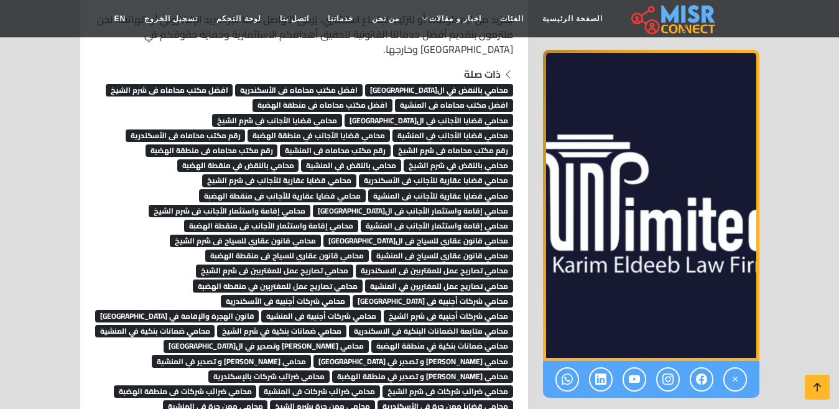
scroll to position [4820, 0]
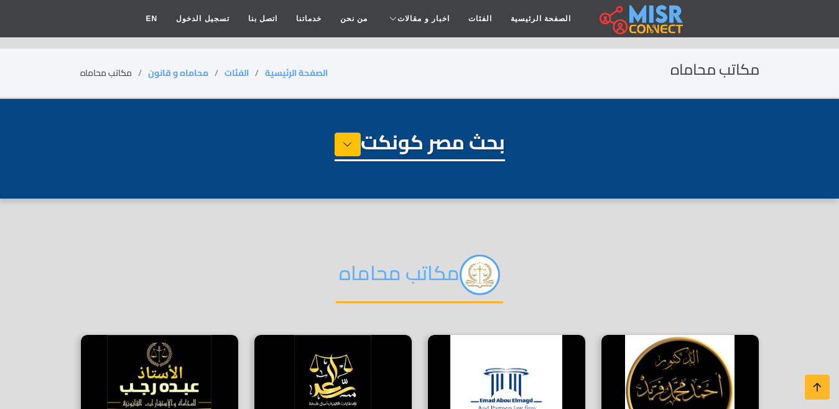
select select "**********"
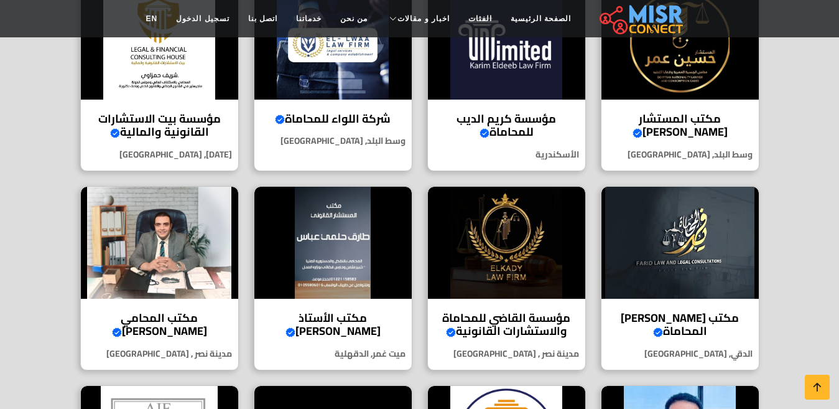
scroll to position [560, 0]
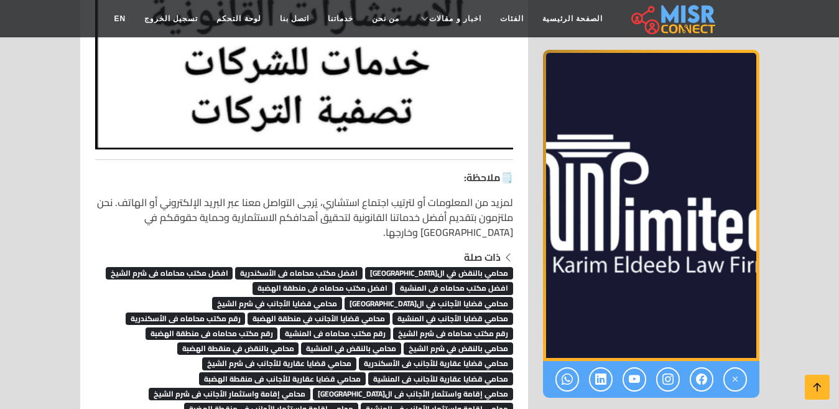
scroll to position [4323, 0]
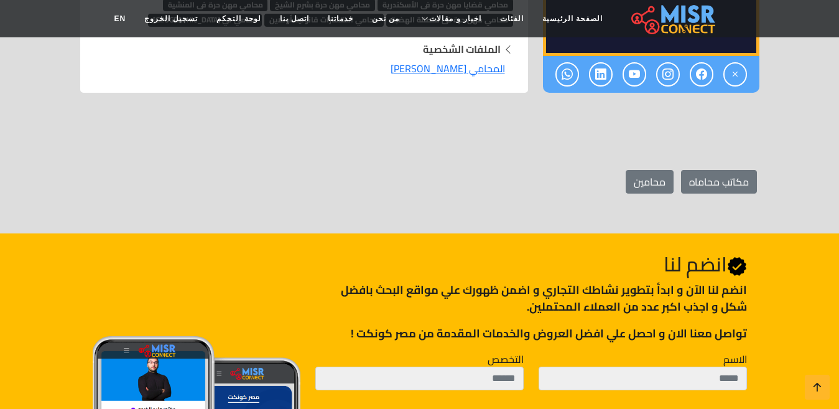
scroll to position [4974, 0]
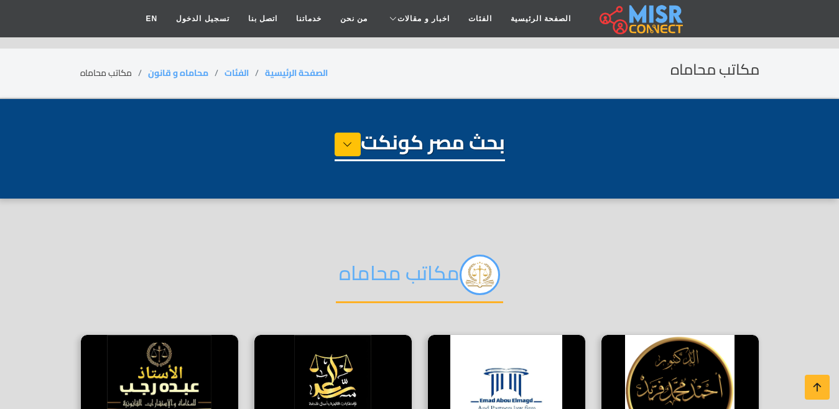
select select "**********"
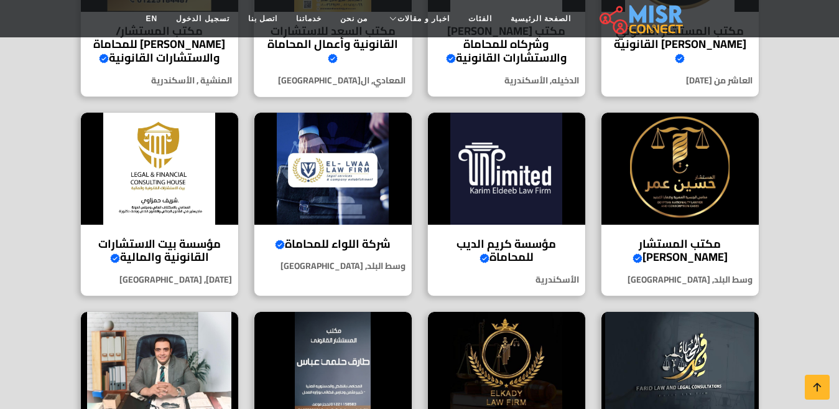
scroll to position [435, 0]
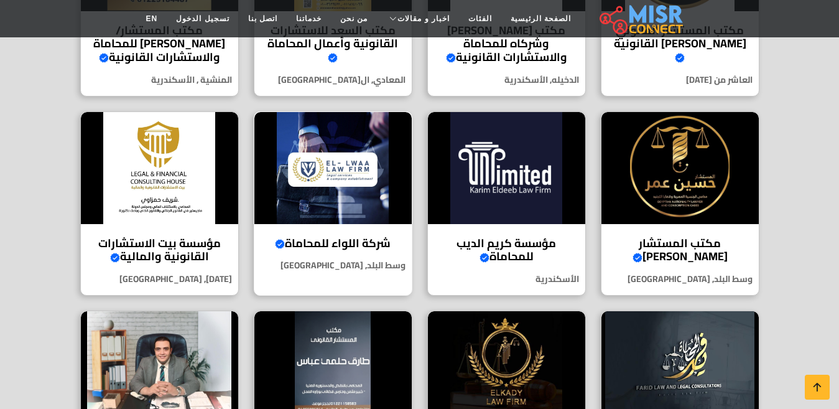
click at [303, 196] on img at bounding box center [332, 168] width 157 height 112
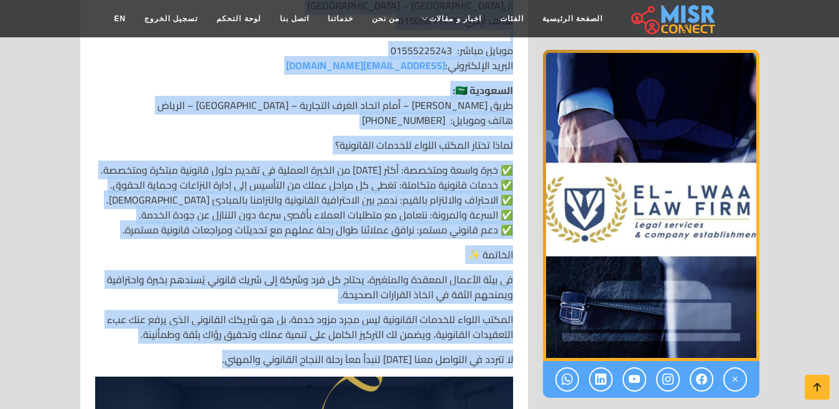
scroll to position [1990, 0]
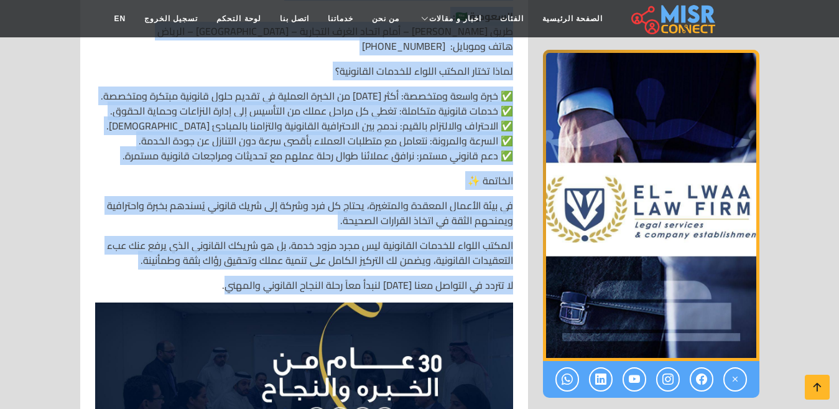
drag, startPoint x: 511, startPoint y: 328, endPoint x: 206, endPoint y: 269, distance: 310.8
copy div "loremi dolors ametcon adipiscin ⚖️🛡️ elitse doeiusmodt incid utlabo etdolo magn…"
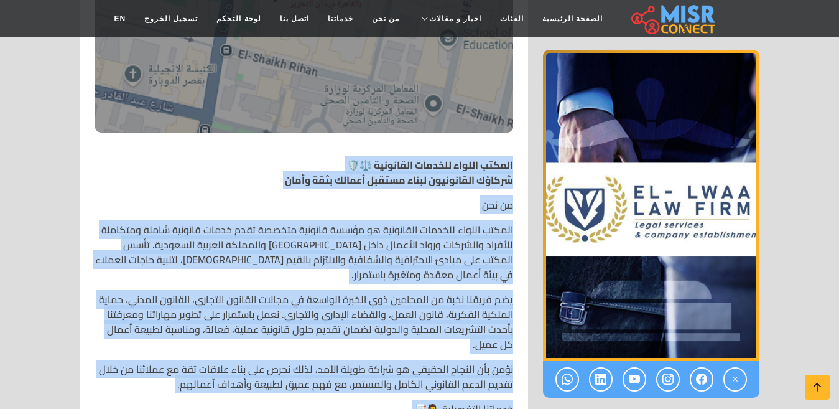
scroll to position [244, 0]
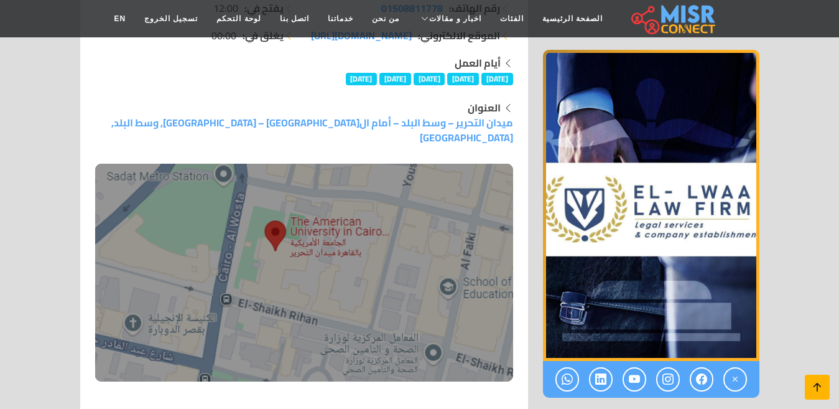
drag, startPoint x: 798, startPoint y: 379, endPoint x: 810, endPoint y: 384, distance: 13.2
click at [811, 384] on icon at bounding box center [816, 386] width 17 height 17
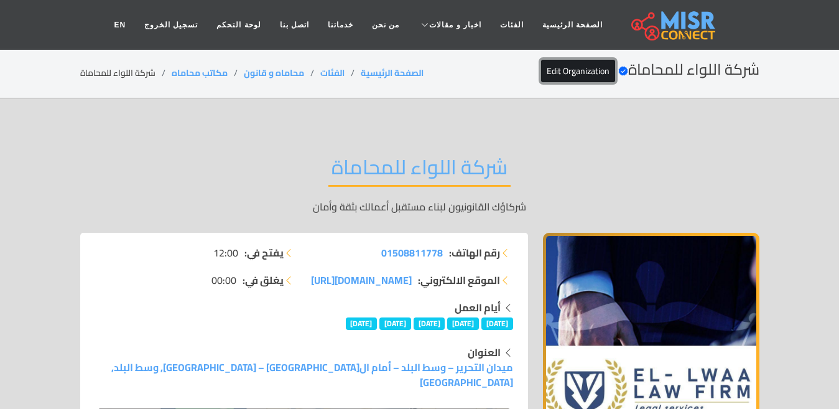
click at [588, 68] on link "Edit Organization" at bounding box center [578, 71] width 74 height 22
click at [468, 155] on h2 "شركة اللواء للمحاماة" at bounding box center [419, 171] width 182 height 32
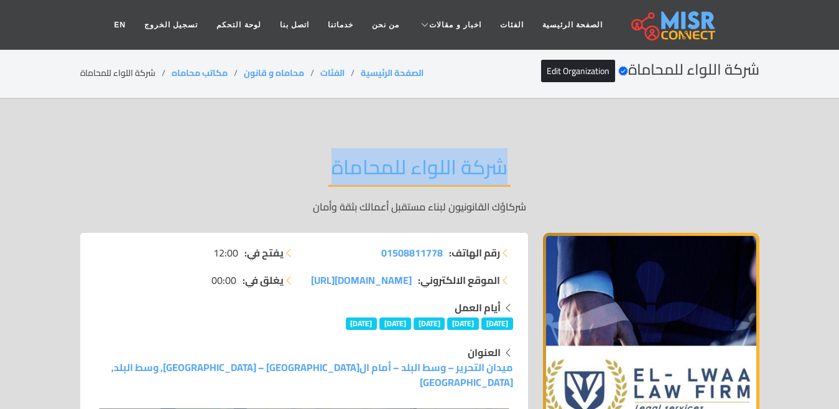
click at [468, 155] on h2 "شركة اللواء للمحاماة" at bounding box center [419, 171] width 182 height 32
copy div "شركة اللواء للمحاماة"
